Goal: Task Accomplishment & Management: Manage account settings

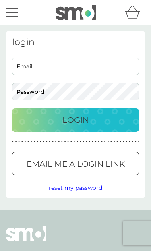
click at [33, 68] on input "Email" at bounding box center [75, 66] width 127 height 17
type input "caroline@finchgreen.co.uk"
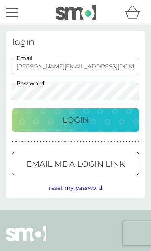
click at [70, 125] on p "Login" at bounding box center [75, 120] width 27 height 13
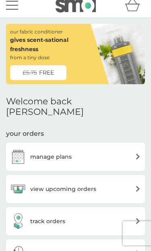
scroll to position [6, 0]
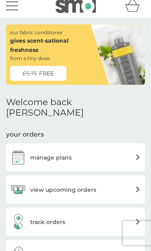
click at [42, 185] on h3 "view upcoming orders" at bounding box center [63, 189] width 66 height 9
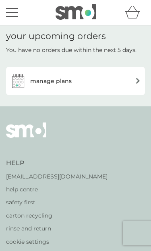
click at [37, 85] on h3 "manage plans" at bounding box center [51, 81] width 42 height 9
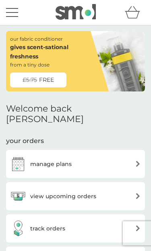
click at [43, 192] on h3 "view upcoming orders" at bounding box center [63, 196] width 66 height 9
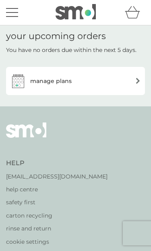
click at [137, 81] on img at bounding box center [138, 81] width 6 height 6
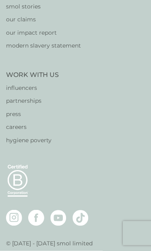
scroll to position [506, 0]
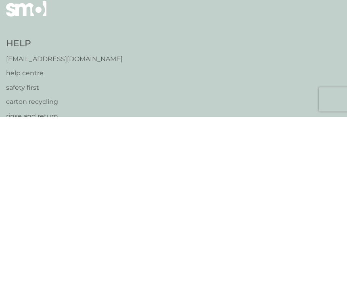
scroll to position [346, 0]
